Goal: Use online tool/utility

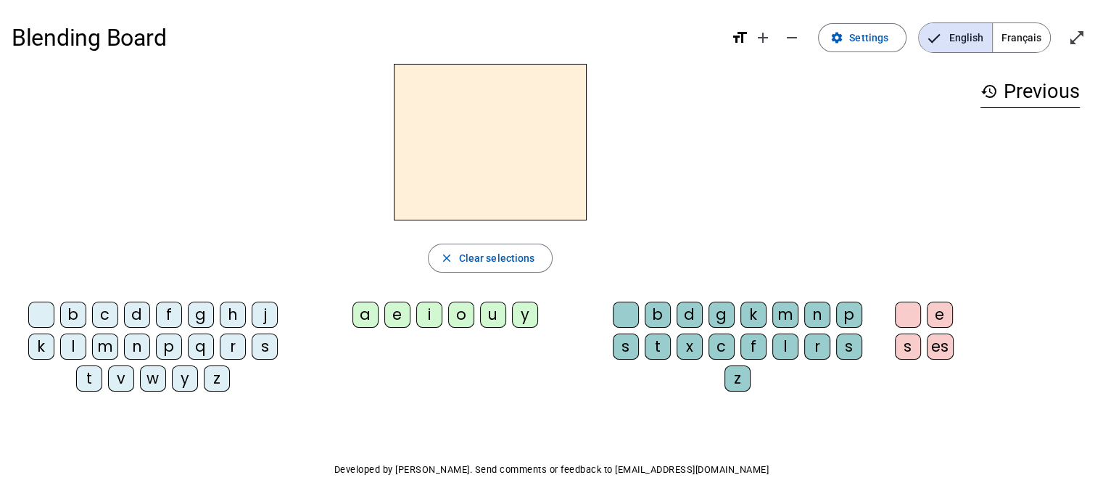
click at [89, 373] on div "t" at bounding box center [89, 378] width 26 height 26
click at [499, 308] on div "u" at bounding box center [493, 315] width 26 height 26
click at [409, 304] on div "e" at bounding box center [397, 315] width 26 height 26
click at [86, 340] on div "l" at bounding box center [73, 346] width 26 height 26
click at [783, 307] on div "m" at bounding box center [785, 315] width 26 height 26
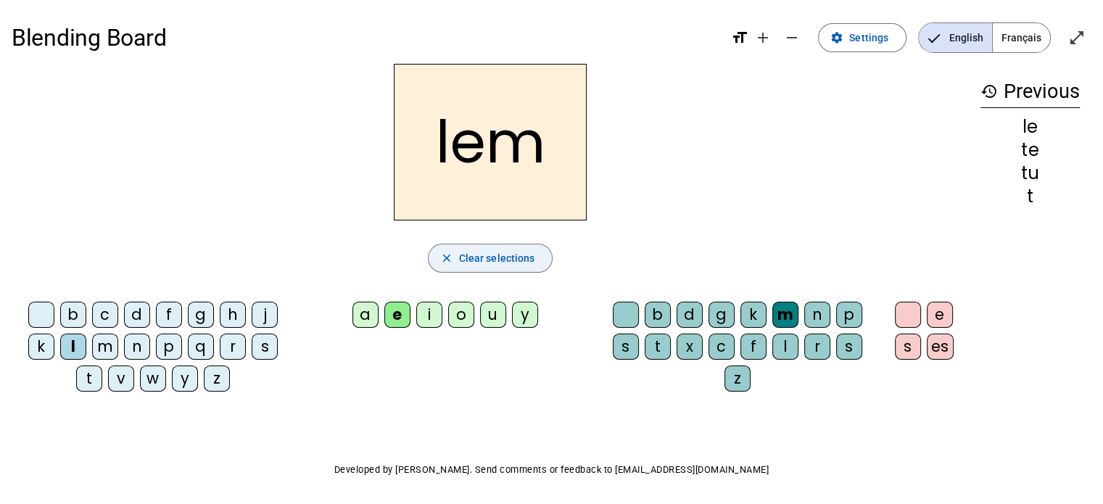
click at [472, 245] on span "button" at bounding box center [490, 258] width 124 height 35
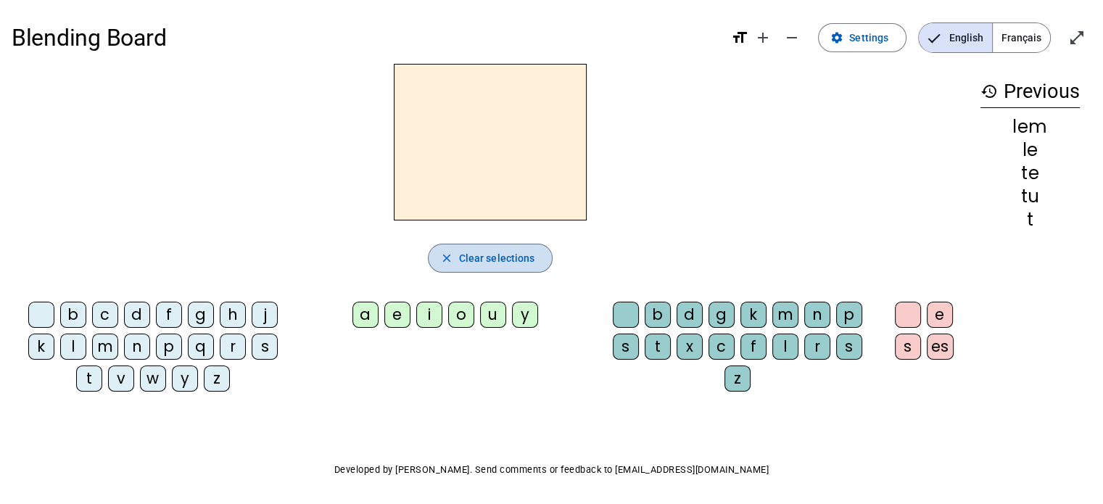
click at [472, 245] on span "button" at bounding box center [490, 258] width 124 height 35
click at [792, 313] on div "m" at bounding box center [785, 315] width 26 height 26
click at [409, 308] on div "e" at bounding box center [397, 315] width 26 height 26
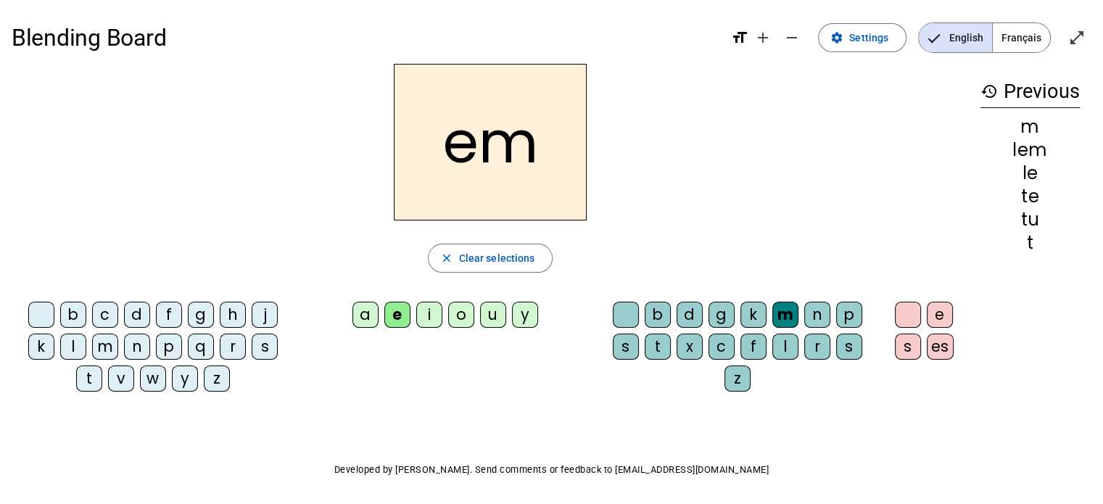
click at [402, 305] on div "e" at bounding box center [397, 315] width 26 height 26
click at [113, 339] on div "m" at bounding box center [105, 346] width 26 height 26
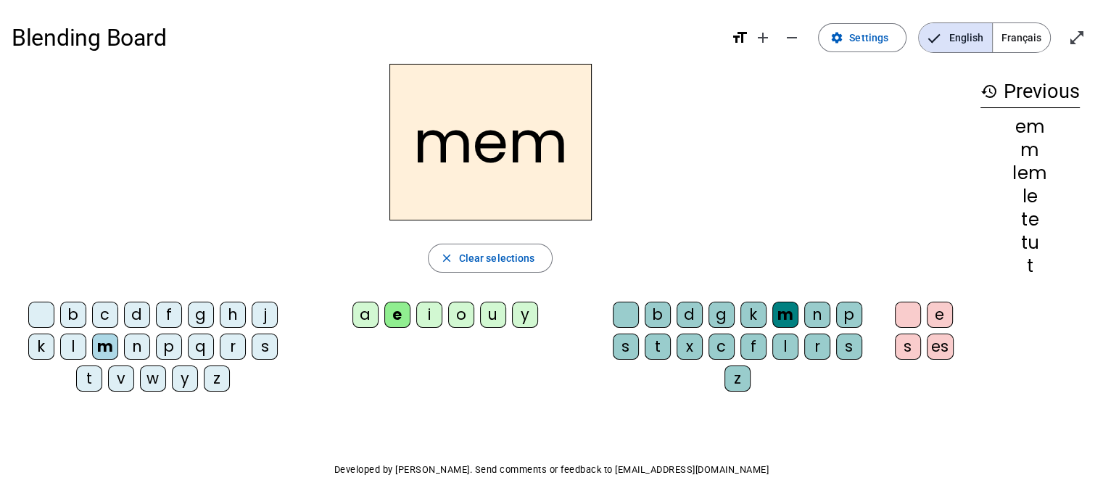
click at [628, 317] on div at bounding box center [626, 315] width 26 height 26
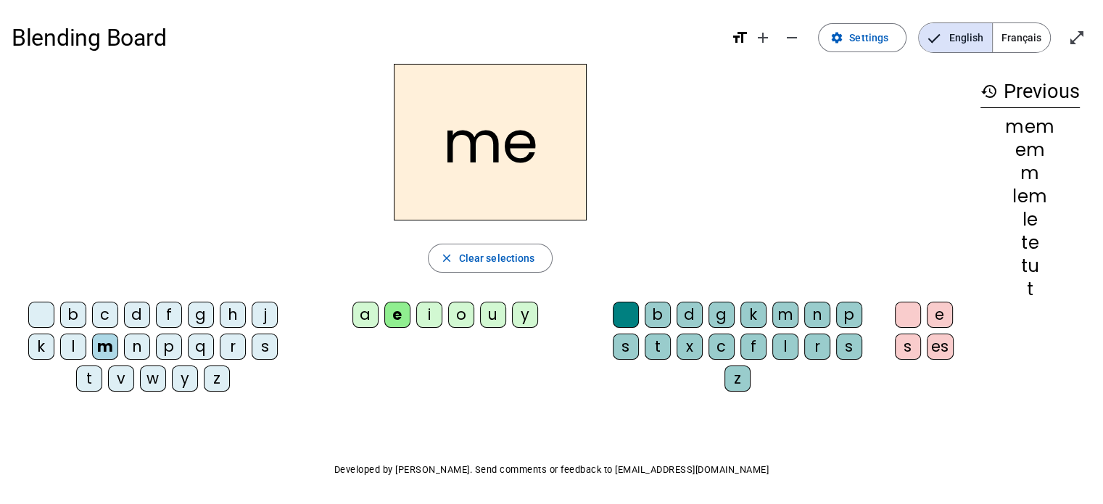
click at [101, 304] on div "c" at bounding box center [105, 315] width 26 height 26
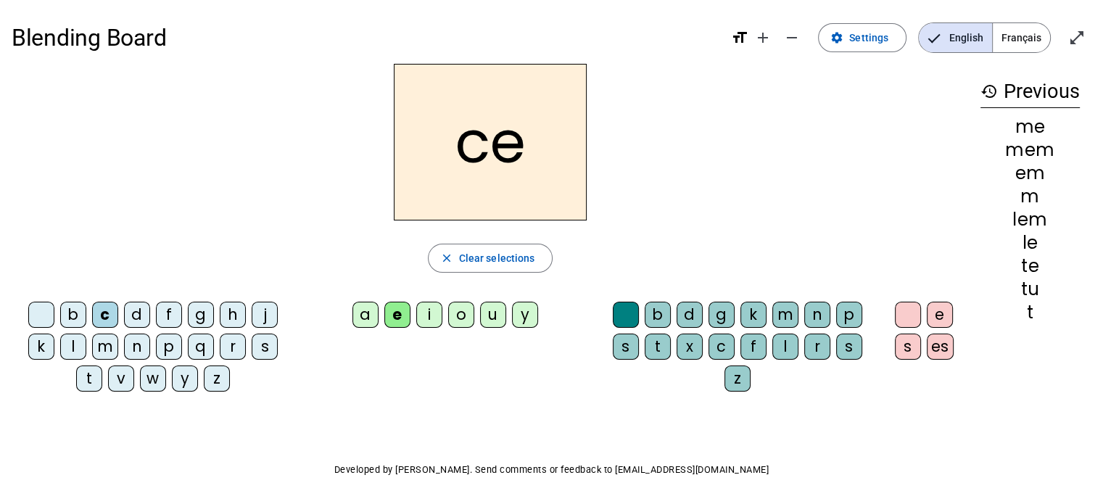
drag, startPoint x: 270, startPoint y: 312, endPoint x: 291, endPoint y: 278, distance: 40.4
click at [278, 298] on div "b c d f g h j k l m n p q r s t v w y z" at bounding box center [156, 349] width 289 height 107
drag, startPoint x: 277, startPoint y: 323, endPoint x: 283, endPoint y: 296, distance: 28.1
click at [278, 315] on letter-bubble "j" at bounding box center [268, 318] width 32 height 32
